Goal: Complete application form

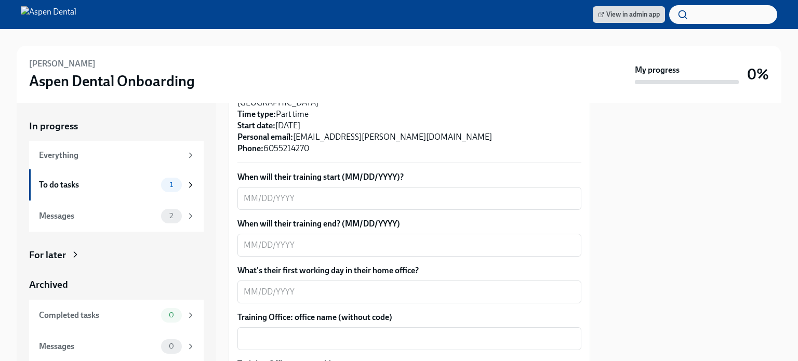
scroll to position [312, 0]
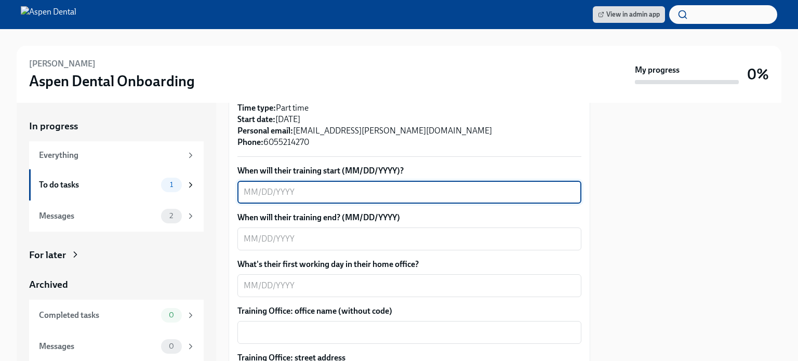
click at [288, 186] on textarea "When will their training start (MM/DD/YYYY)?" at bounding box center [409, 192] width 331 height 12
click at [356, 186] on textarea "When will their training start (MM/DD/YYYY)?" at bounding box center [409, 192] width 331 height 12
click at [299, 186] on textarea "When will their training start (MM/DD/YYYY)?" at bounding box center [409, 192] width 331 height 12
type textarea "09/10/2025"
drag, startPoint x: 276, startPoint y: 226, endPoint x: 297, endPoint y: 222, distance: 21.6
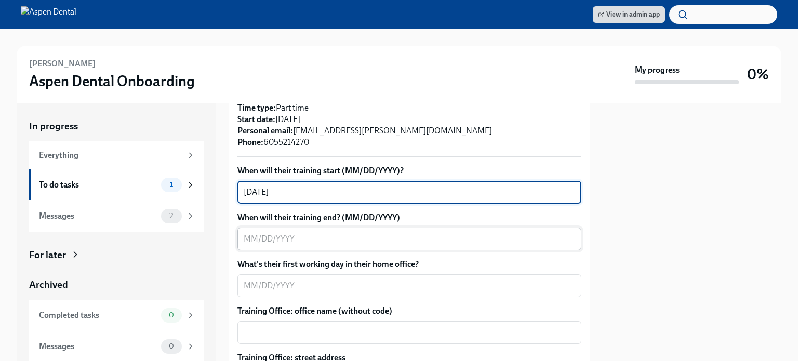
click at [282, 233] on textarea "When will their training end? (MM/DD/YYYY)" at bounding box center [409, 239] width 331 height 12
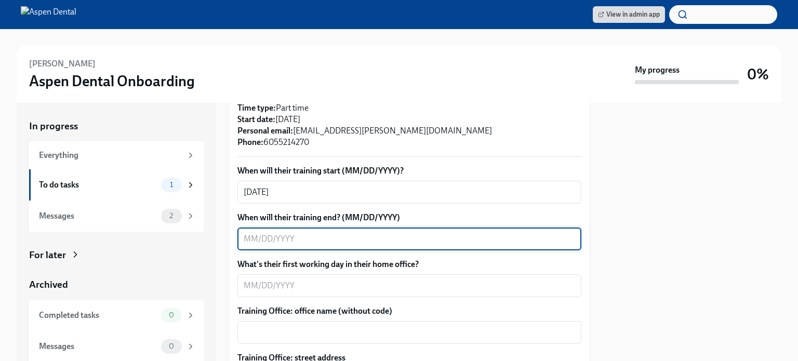
click at [251, 233] on textarea "When will their training end? (MM/DD/YYYY)" at bounding box center [409, 239] width 331 height 12
type textarea "09/18/20025"
click at [269, 279] on textarea "What's their first working day in their home office?" at bounding box center [409, 285] width 331 height 12
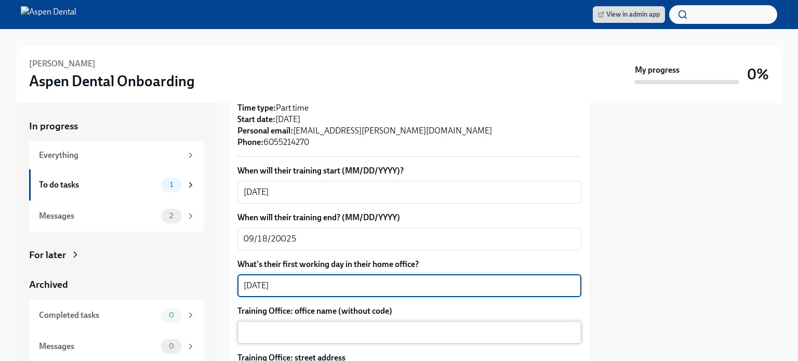
type textarea "09/10/2025"
click at [298, 326] on textarea "Training Office: office name (without code)" at bounding box center [409, 332] width 331 height 12
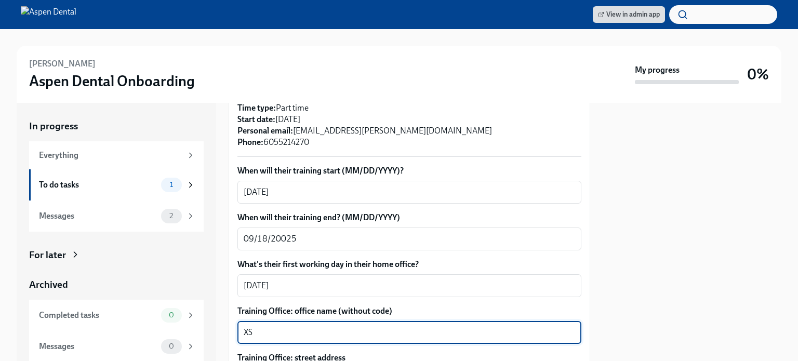
type textarea "X"
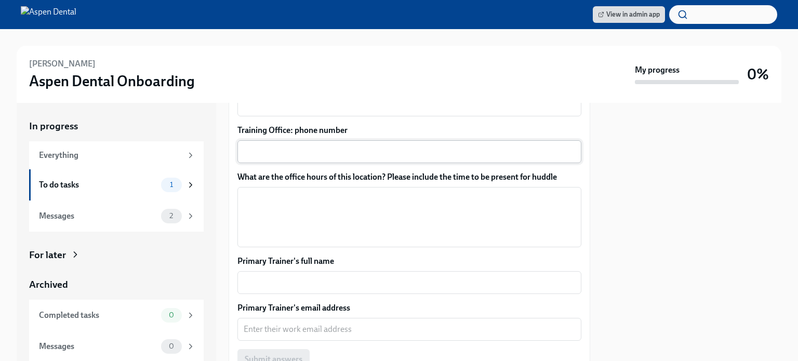
scroll to position [727, 0]
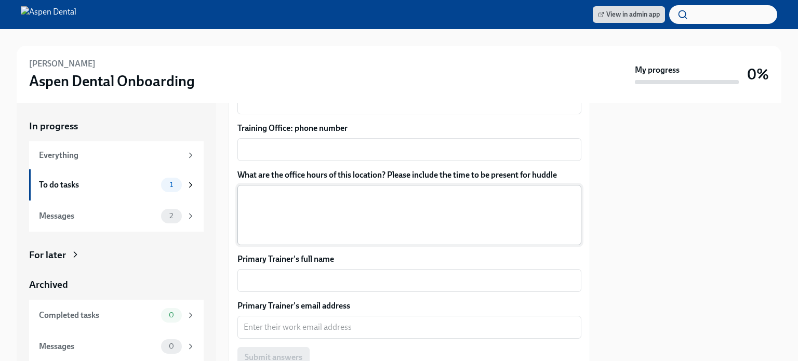
type textarea "Sioux Falls East"
click at [257, 190] on textarea "What are the office hours of this location? Please include the time to be prese…" at bounding box center [409, 215] width 331 height 50
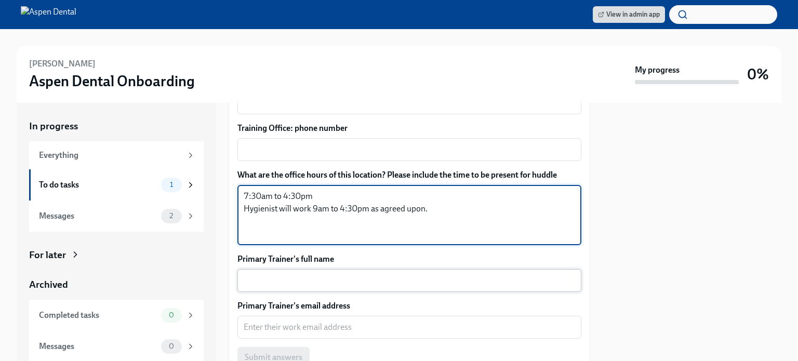
type textarea "7:30am to 4:30pm Hygienist will work 9am to 4:30pm as agreed upon."
click at [274, 274] on textarea "Primary Trainer's full name" at bounding box center [409, 280] width 331 height 12
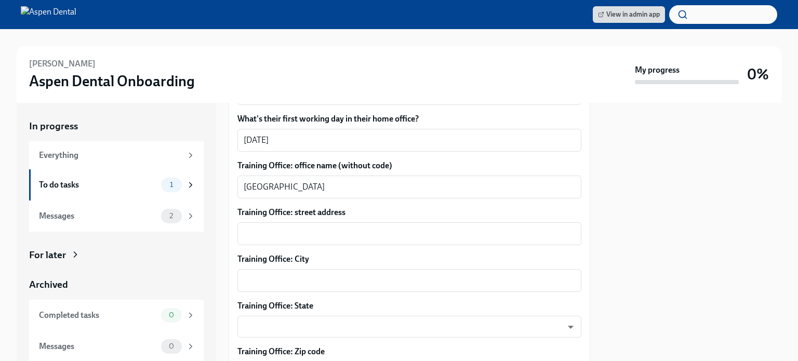
scroll to position [451, 0]
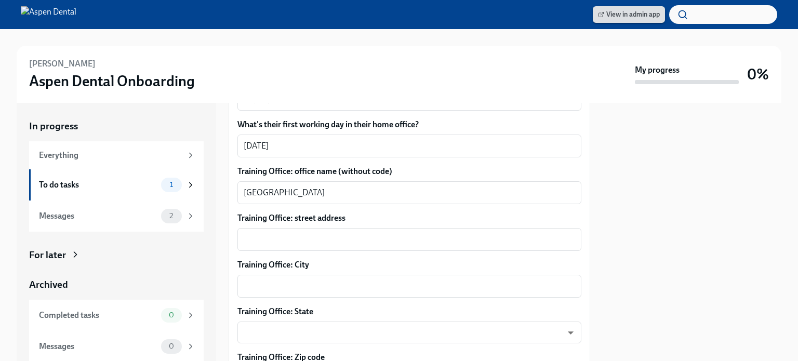
type textarea "[PERSON_NAME]"
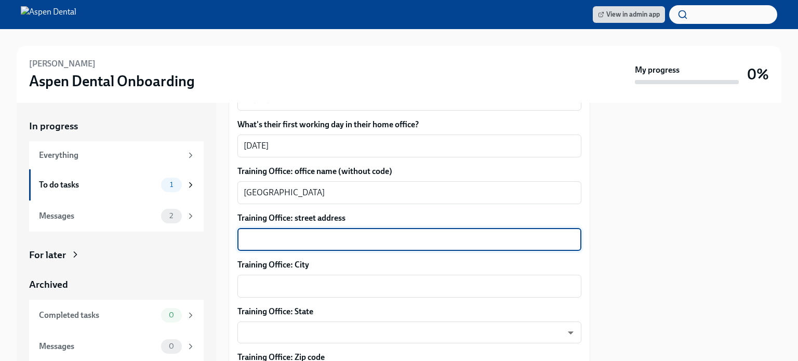
click at [254, 233] on textarea "Training Office: street address" at bounding box center [409, 239] width 331 height 12
paste textarea "5201 E Arrowhead Pkwy, Sioux Falls, SD 57110"
type textarea "5201 E Arrowhead Pkwy, Sioux Falls, SD 57110"
click at [281, 280] on textarea "Training Office: City" at bounding box center [409, 286] width 331 height 12
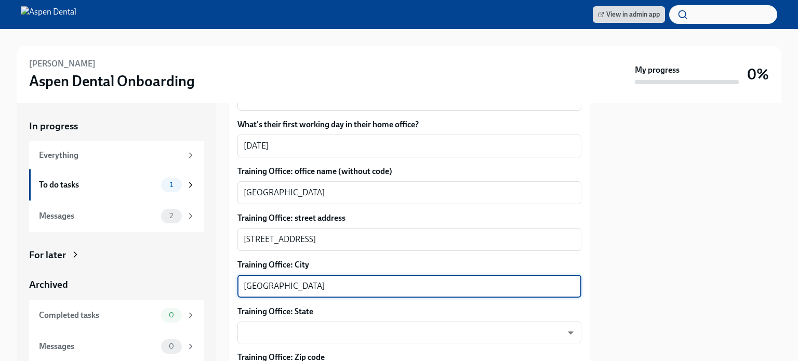
type textarea "Sioux Falls"
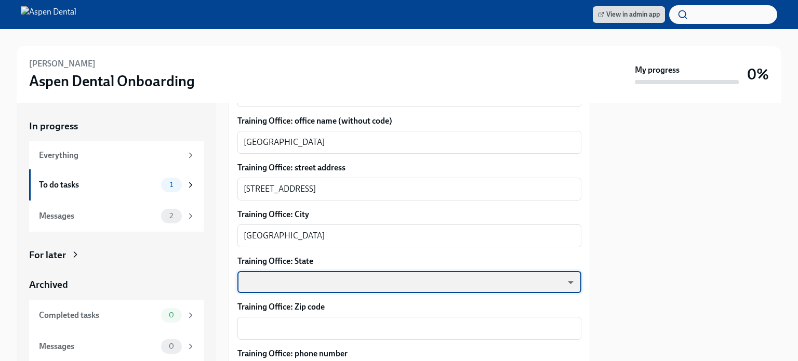
scroll to position [555, 0]
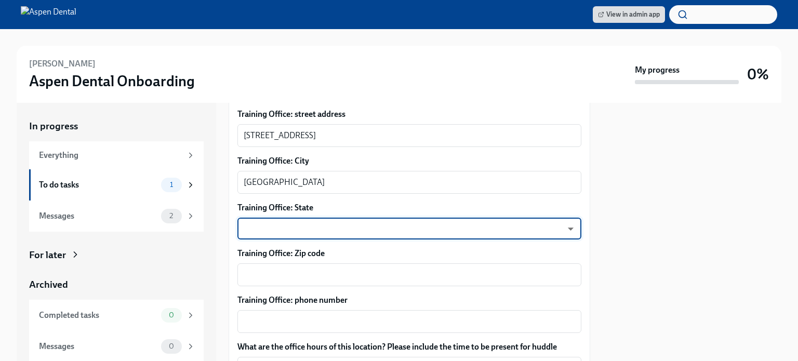
click at [321, 218] on body "View in admin app Atara Snyder Aspen Dental Onboarding My progress 0% In progre…" at bounding box center [399, 180] width 798 height 361
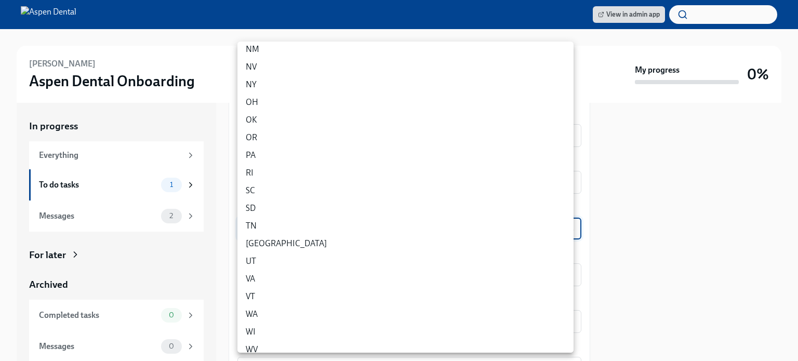
scroll to position [571, 0]
click at [272, 186] on li "SD" at bounding box center [405, 190] width 336 height 18
type input "UrbKfbDyF"
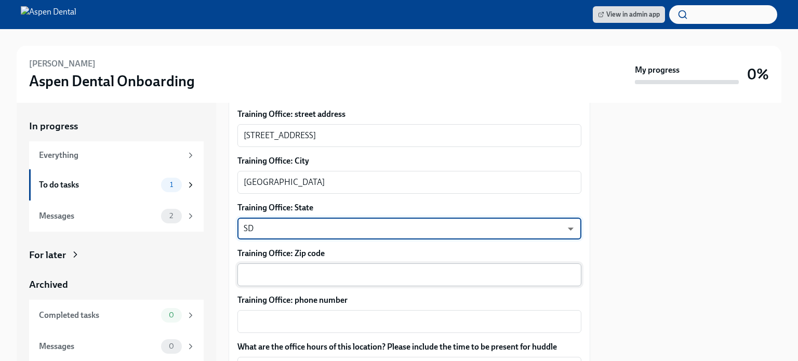
click at [316, 269] on textarea "Training Office: Zip code" at bounding box center [409, 275] width 331 height 12
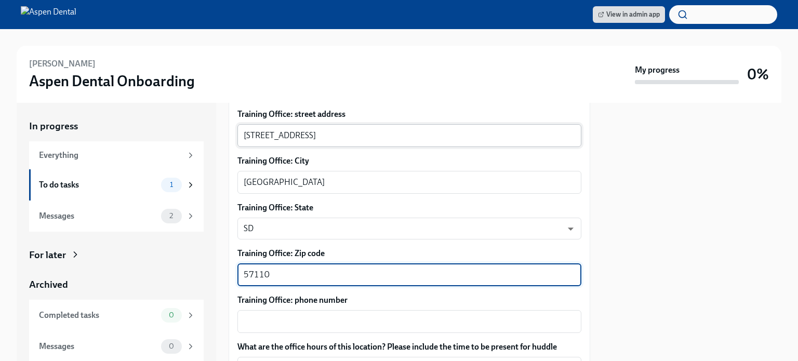
type textarea "57110"
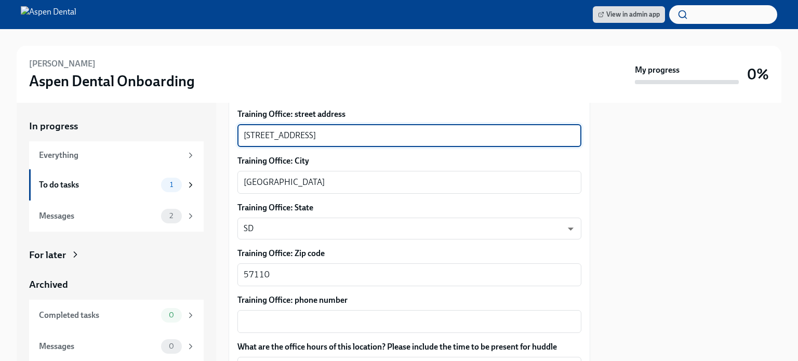
drag, startPoint x: 339, startPoint y: 120, endPoint x: 440, endPoint y: 115, distance: 101.4
click at [440, 124] on div "5201 E Arrowhead Pkwy, Sioux Falls, SD 57110 x ​" at bounding box center [409, 135] width 344 height 23
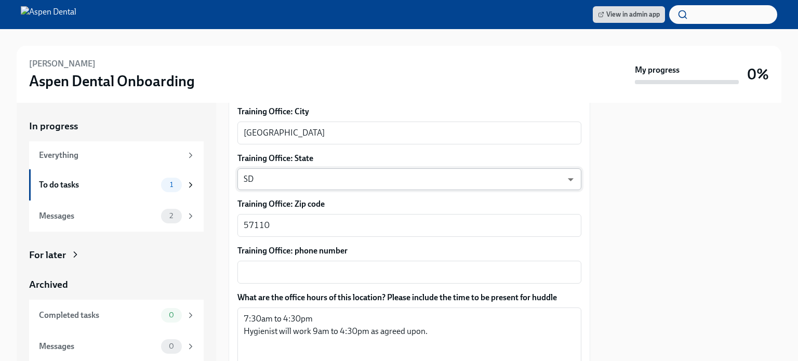
scroll to position [659, 0]
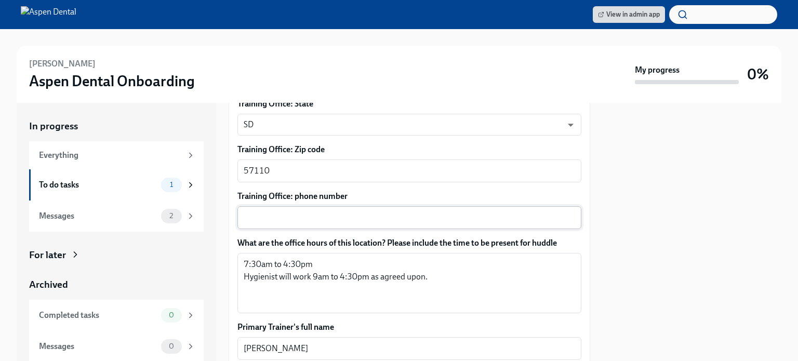
type textarea "5201 E Arrowhead Pkwy."
drag, startPoint x: 327, startPoint y: 210, endPoint x: 386, endPoint y: 9, distance: 209.6
click at [329, 211] on textarea "Training Office: phone number" at bounding box center [409, 217] width 331 height 12
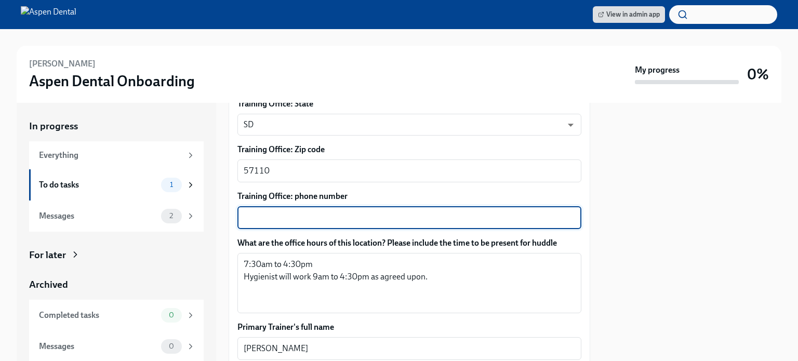
paste textarea "(605) 789-3046"
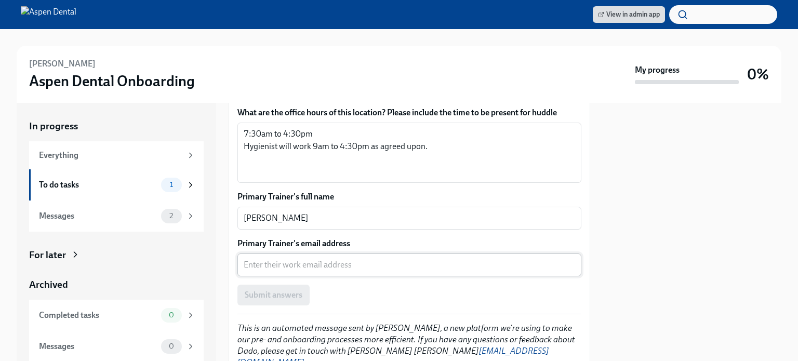
scroll to position [815, 0]
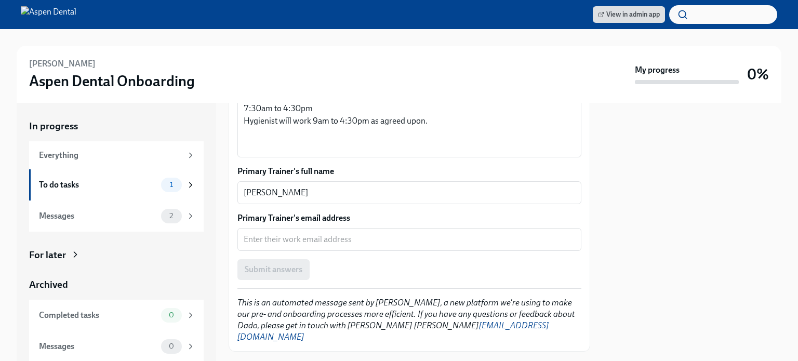
type textarea "(605) 789-3046"
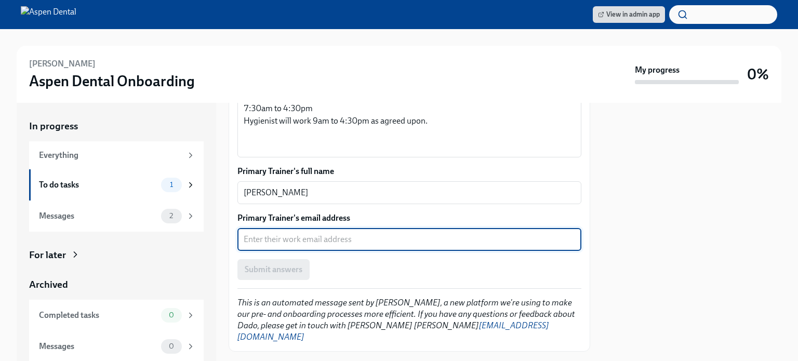
click at [304, 233] on textarea "Primary Trainer's email address" at bounding box center [409, 239] width 331 height 12
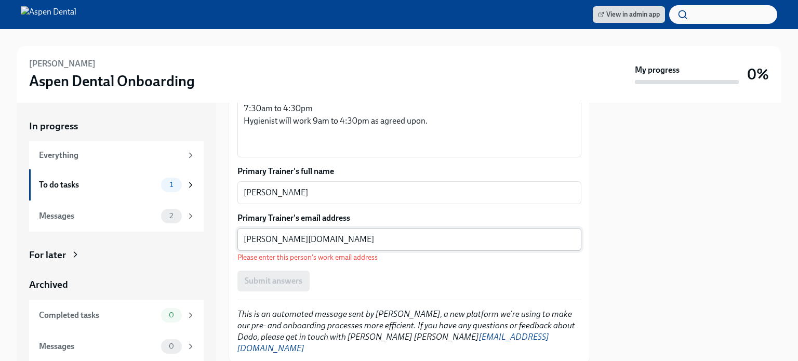
click at [303, 233] on textarea "mallory.mil" at bounding box center [409, 239] width 331 height 12
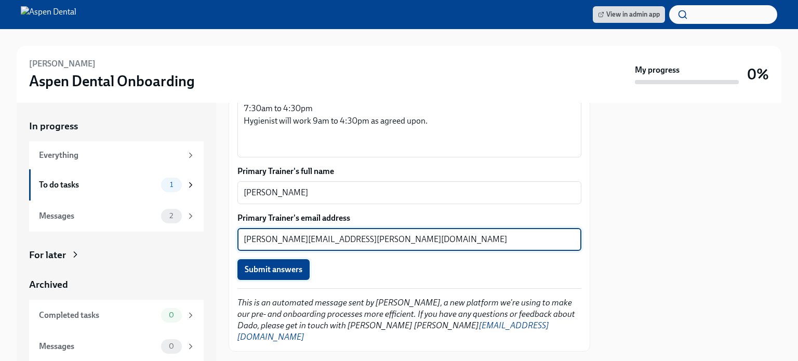
type textarea "mallory.miller@aspendental.com"
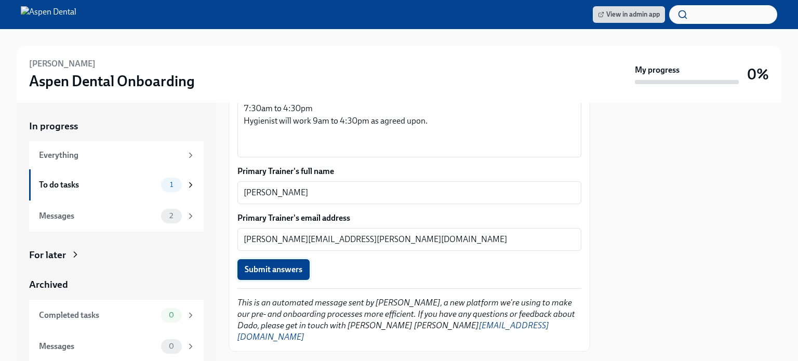
click at [264, 264] on span "Submit answers" at bounding box center [274, 269] width 58 height 10
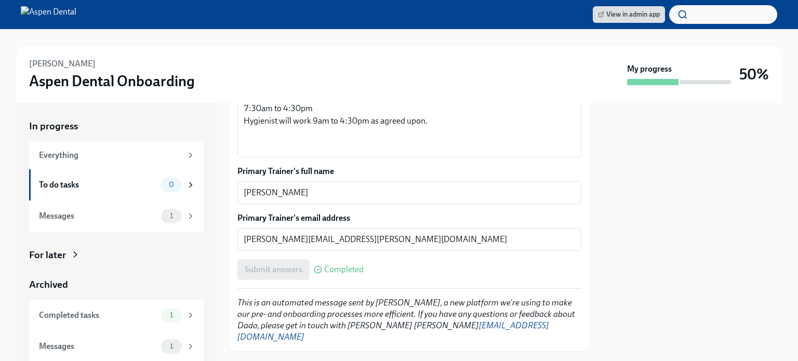
click at [678, 199] on div at bounding box center [692, 232] width 179 height 258
click at [629, 12] on span "View in admin app" at bounding box center [629, 14] width 62 height 10
click at [607, 14] on span "View in admin app" at bounding box center [629, 14] width 62 height 10
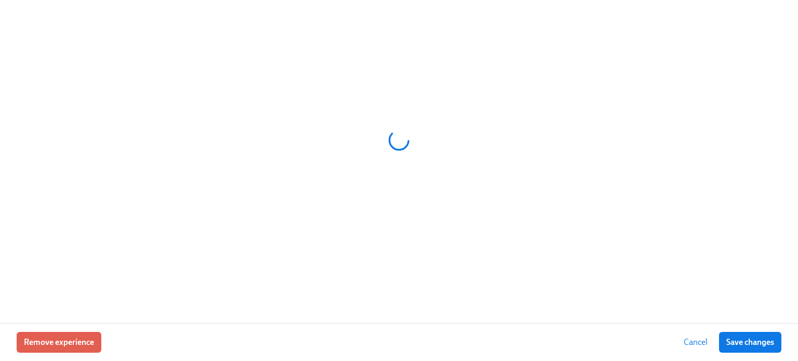
scroll to position [0, 9681]
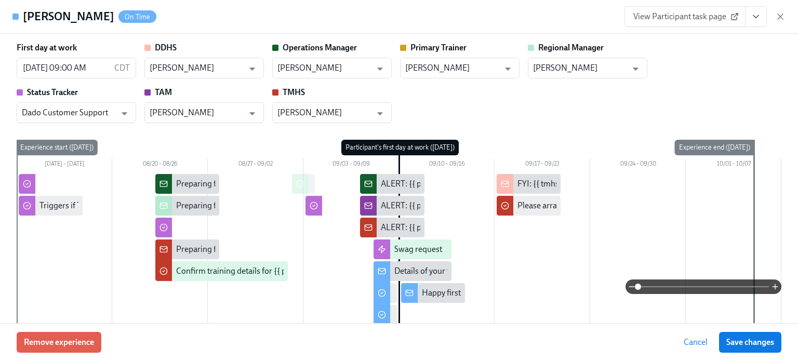
type input "[PERSON_NAME]"
type input "Dado Customer Support"
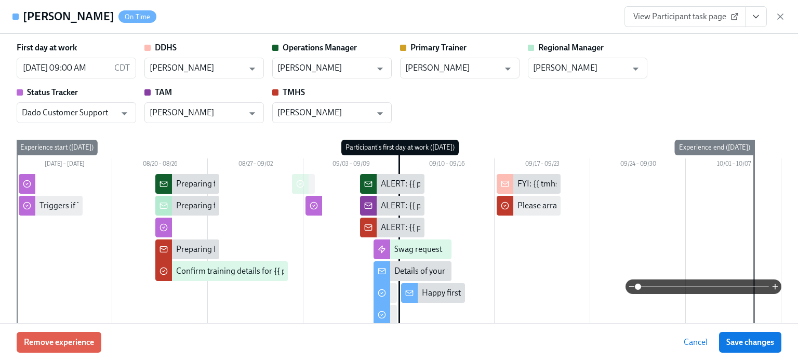
type input "[PERSON_NAME]"
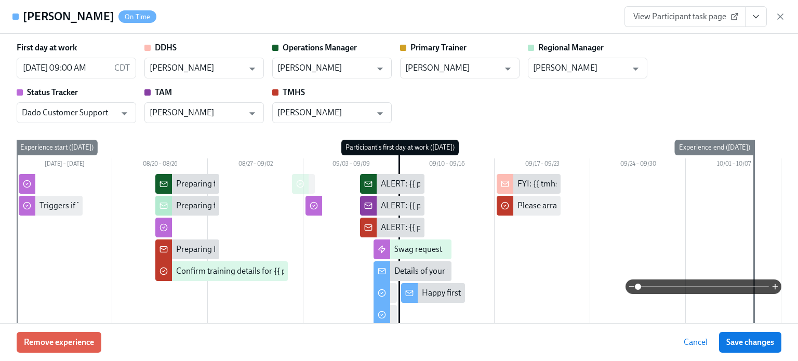
type input "[PERSON_NAME]"
type input "Dado Customer Support"
type input "[PERSON_NAME]"
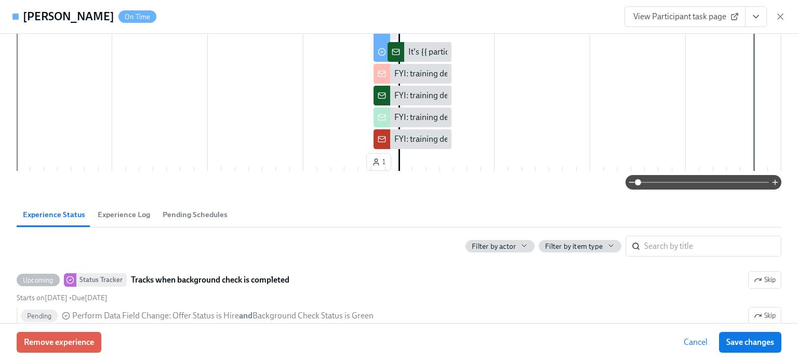
scroll to position [364, 0]
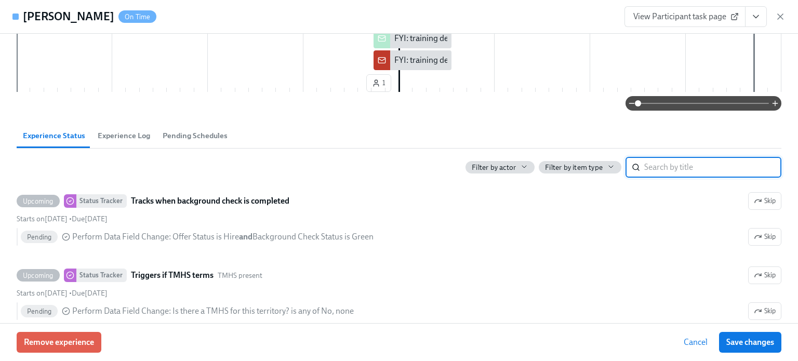
click at [660, 170] on input "search" at bounding box center [712, 167] width 137 height 21
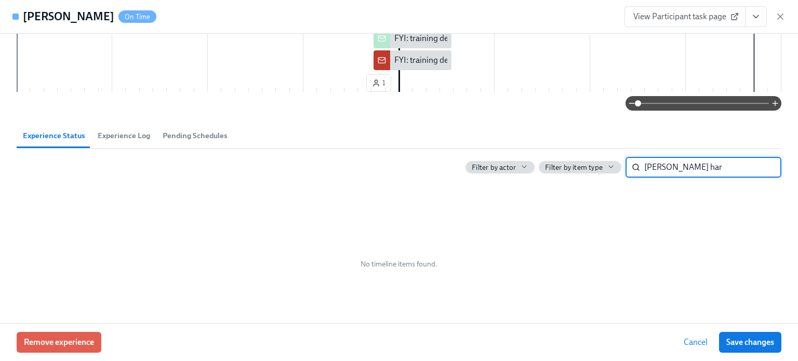
type input "[PERSON_NAME] [PERSON_NAME]"
drag, startPoint x: 696, startPoint y: 174, endPoint x: 575, endPoint y: 180, distance: 120.7
click at [575, 180] on div "Filter by actor Filter by item type [PERSON_NAME] [PERSON_NAME] ​ No timeline i…" at bounding box center [399, 245] width 765 height 193
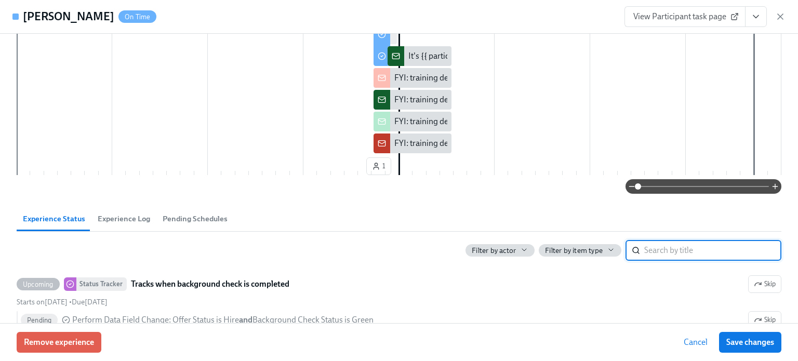
scroll to position [0, 0]
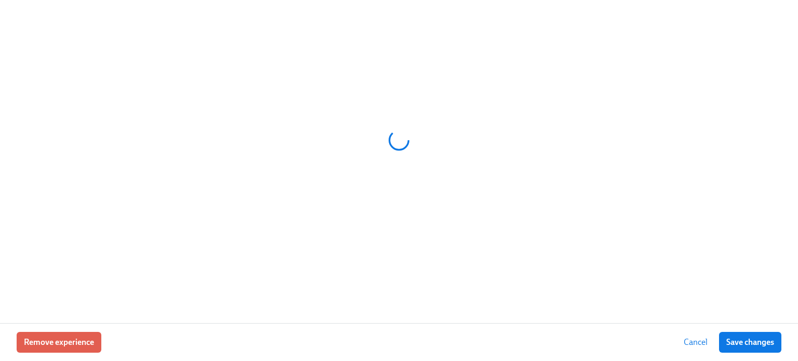
scroll to position [0, 9681]
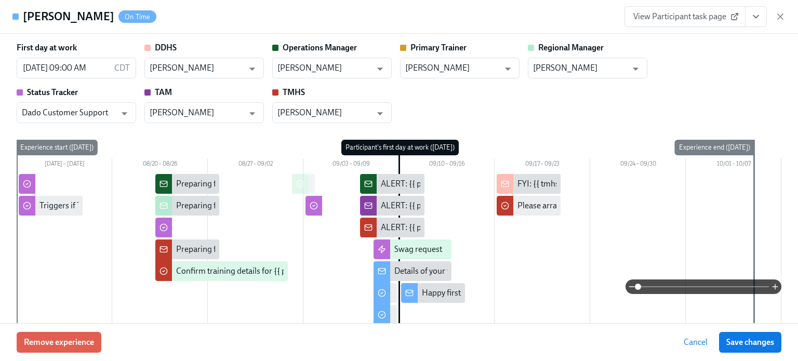
type input "[PERSON_NAME]"
type input "Dado Customer Support"
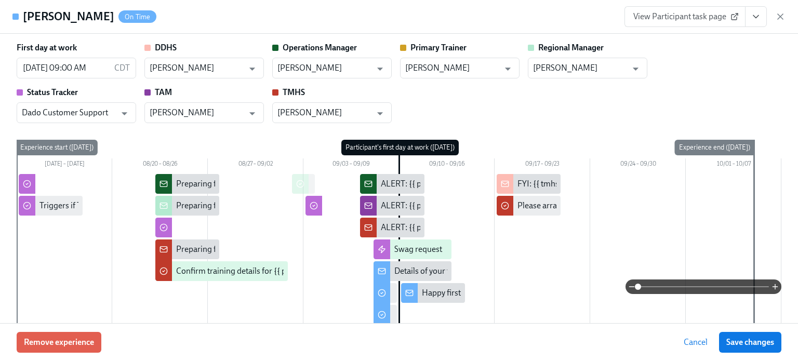
type input "[PERSON_NAME]"
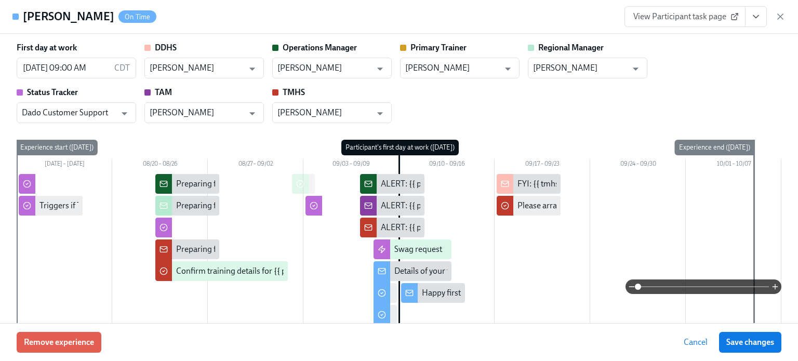
type input "[PERSON_NAME]"
type input "Dado Customer Support"
type input "[PERSON_NAME]"
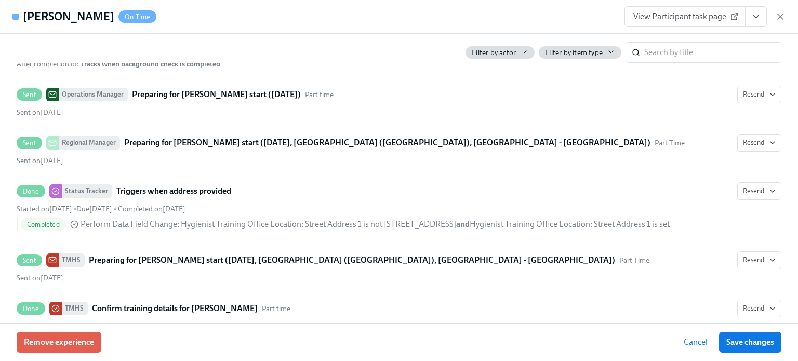
scroll to position [0, 0]
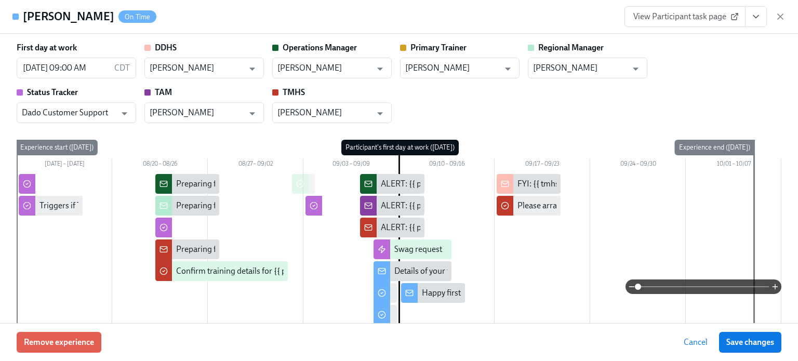
click at [756, 17] on icon "View task page" at bounding box center [755, 17] width 5 height 3
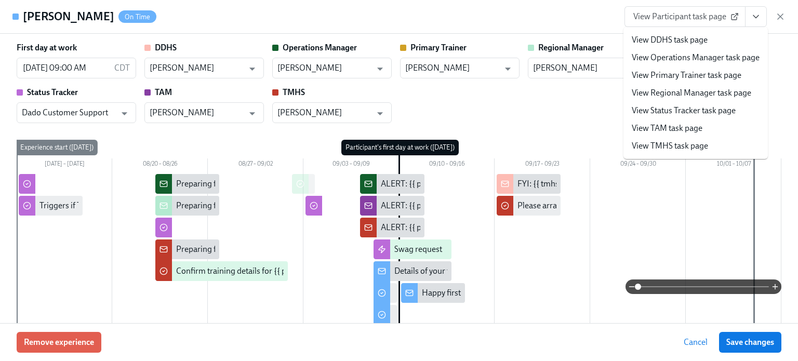
click at [678, 145] on link "View TMHS task page" at bounding box center [670, 145] width 76 height 11
